Goal: Check status: Check status

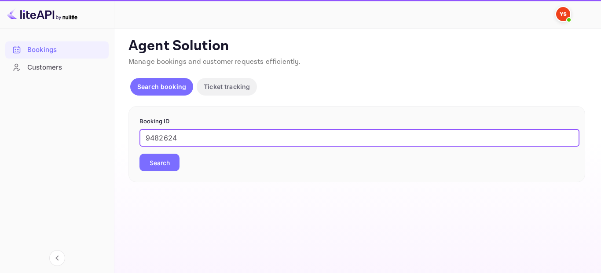
type input "9482624"
click at [164, 163] on button "Search" at bounding box center [159, 162] width 40 height 18
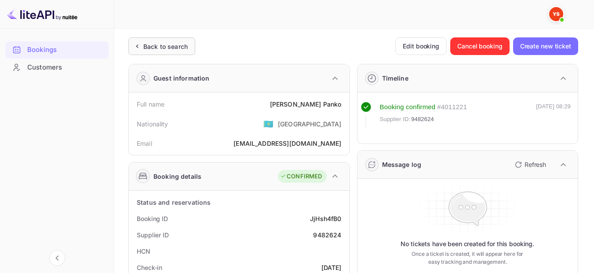
click at [140, 47] on icon at bounding box center [136, 46] width 9 height 9
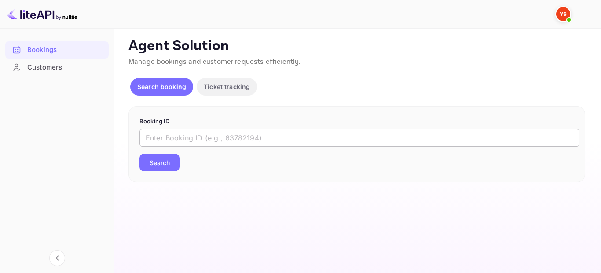
click at [209, 142] on input "text" at bounding box center [359, 138] width 440 height 18
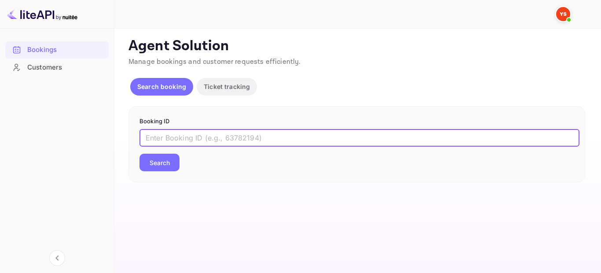
paste input "8379592"
type input "8379592"
click at [168, 167] on button "Search" at bounding box center [159, 162] width 40 height 18
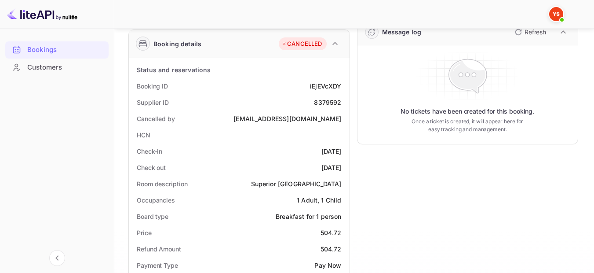
scroll to position [132, 0]
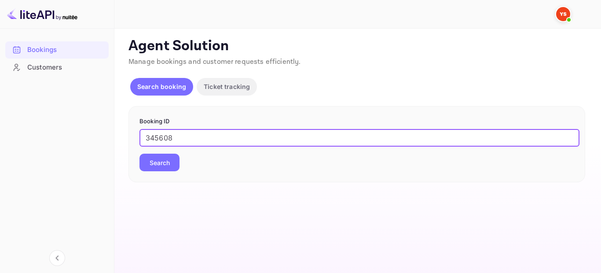
type input "345608"
click at [157, 164] on button "Search" at bounding box center [159, 162] width 40 height 18
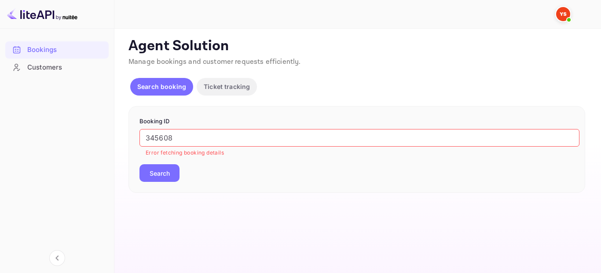
click at [218, 136] on input "345608" at bounding box center [359, 138] width 440 height 18
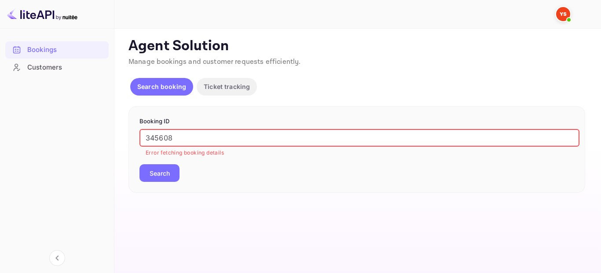
drag, startPoint x: 198, startPoint y: 135, endPoint x: 170, endPoint y: 130, distance: 28.1
click at [161, 138] on input "345608" at bounding box center [359, 138] width 440 height 18
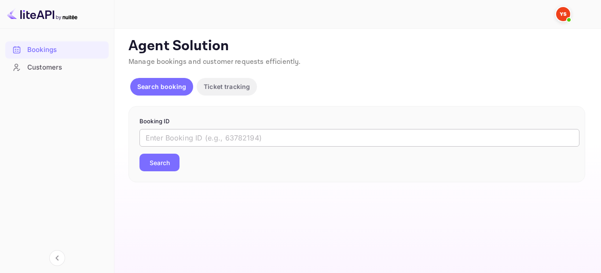
click at [221, 136] on input "text" at bounding box center [359, 138] width 440 height 18
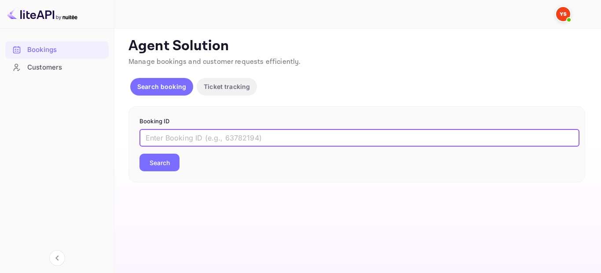
drag, startPoint x: 221, startPoint y: 136, endPoint x: 224, endPoint y: 143, distance: 7.9
paste input "9482624"
type input "9482624"
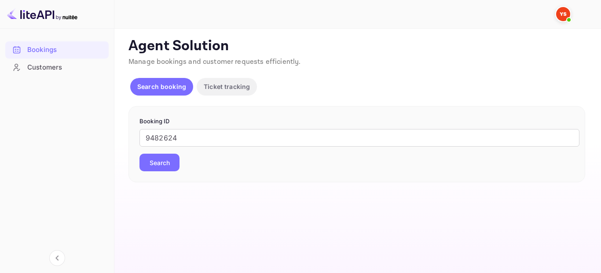
click at [148, 160] on button "Search" at bounding box center [159, 162] width 40 height 18
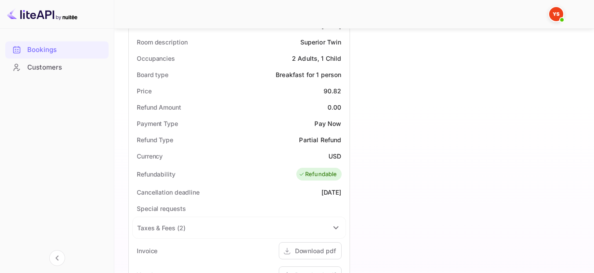
scroll to position [132, 0]
